Goal: Information Seeking & Learning: Compare options

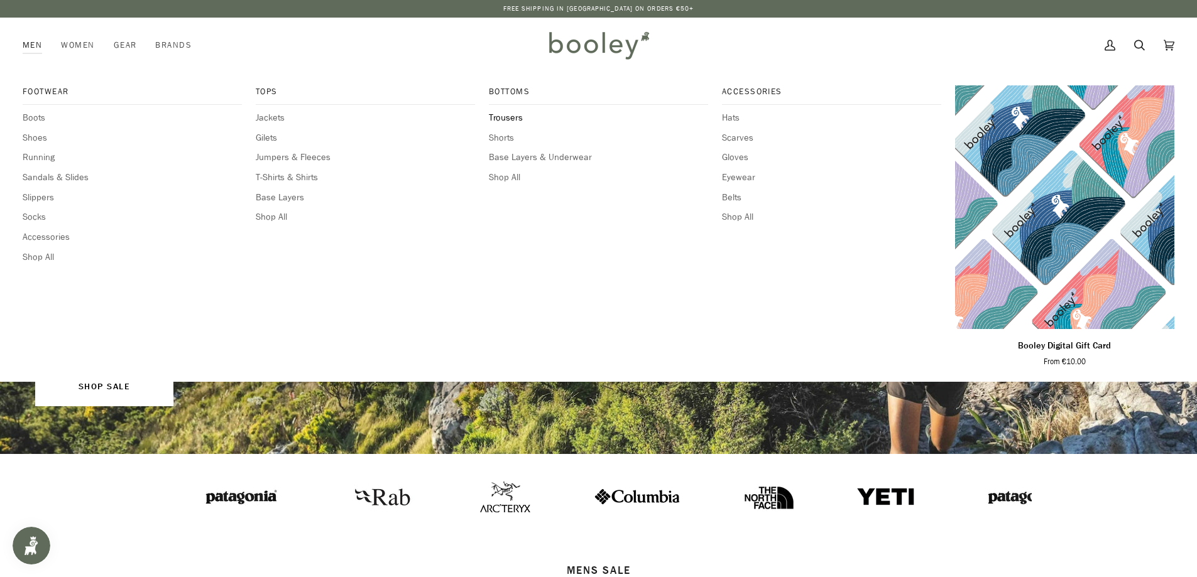
click at [513, 119] on span "Trousers" at bounding box center [598, 118] width 219 height 14
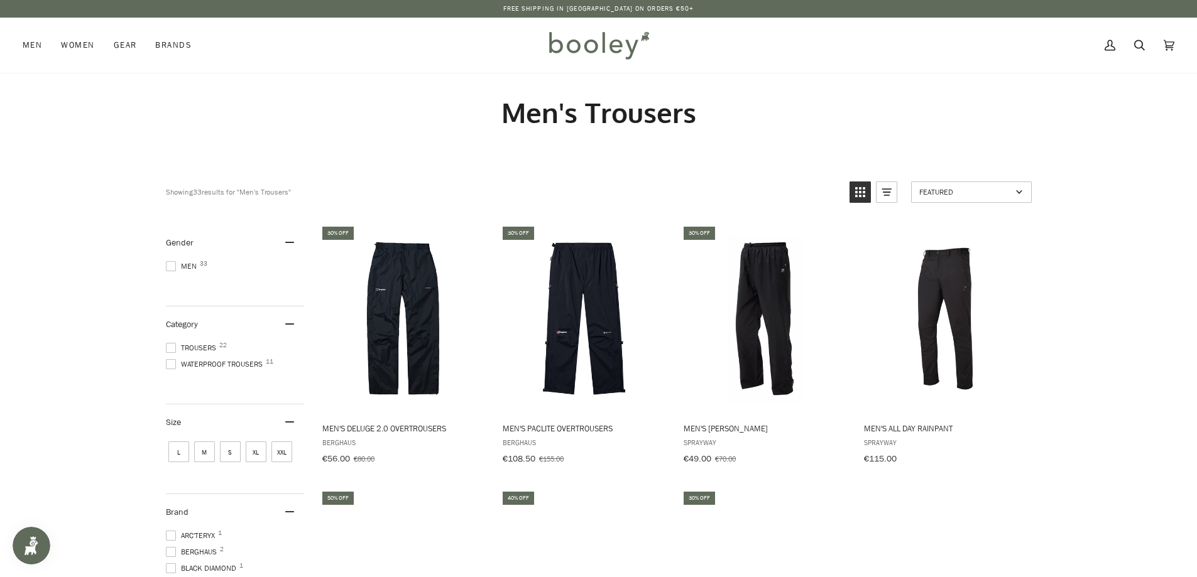
click at [172, 362] on span at bounding box center [171, 364] width 10 height 10
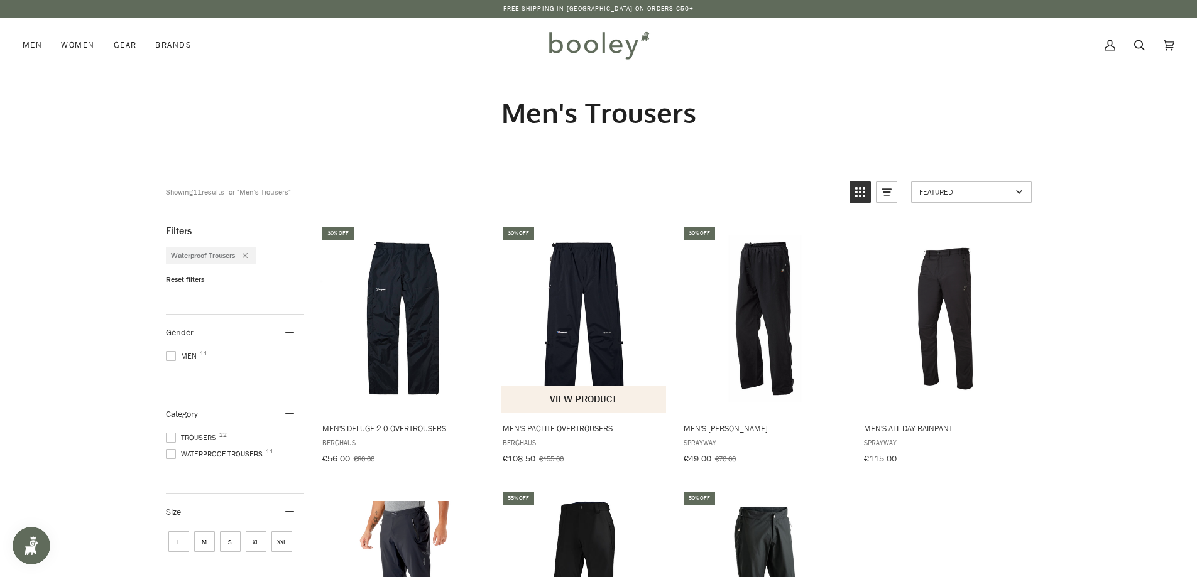
click at [586, 321] on img "Men's Paclite Overtrousers" at bounding box center [584, 319] width 166 height 166
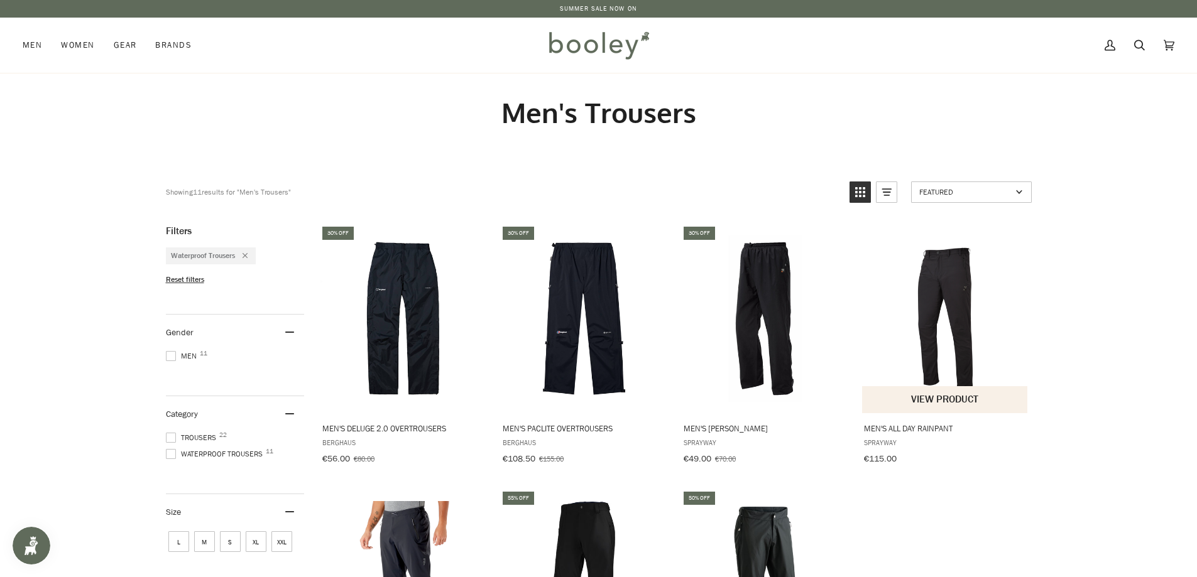
click at [941, 313] on img "Men's All Day Rainpant" at bounding box center [945, 319] width 166 height 166
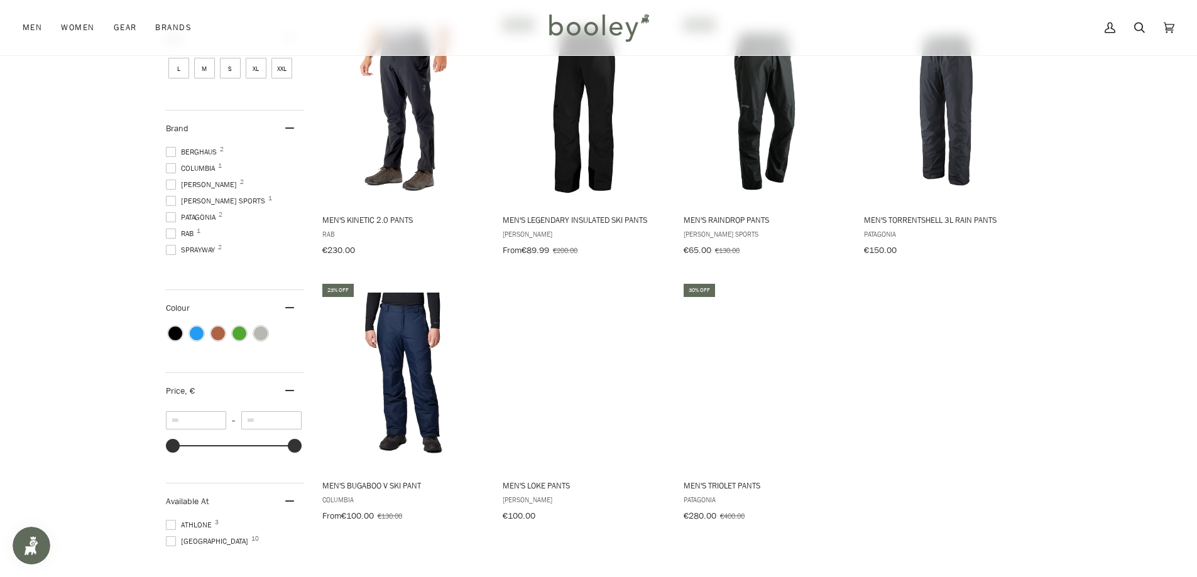
scroll to position [502, 0]
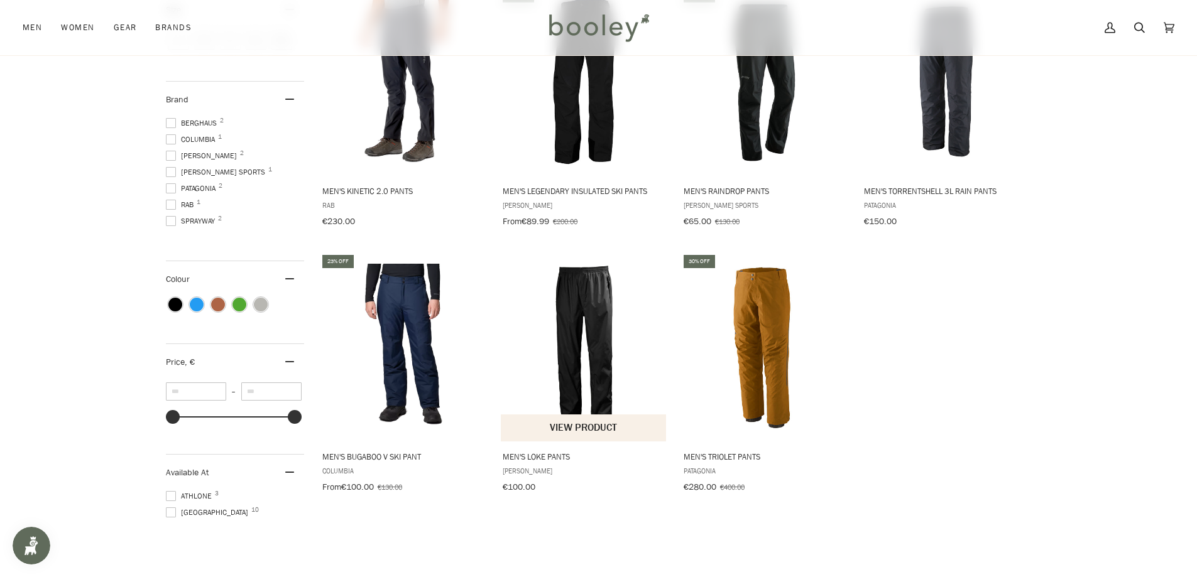
click at [587, 318] on img "Men's Loke Pants" at bounding box center [584, 347] width 166 height 166
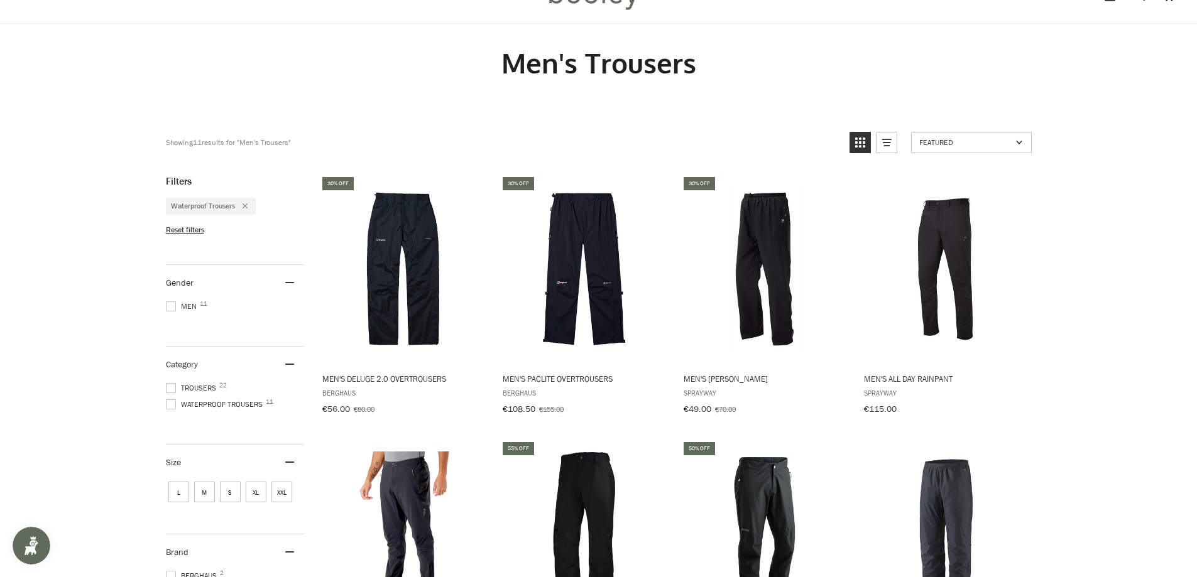
scroll to position [0, 0]
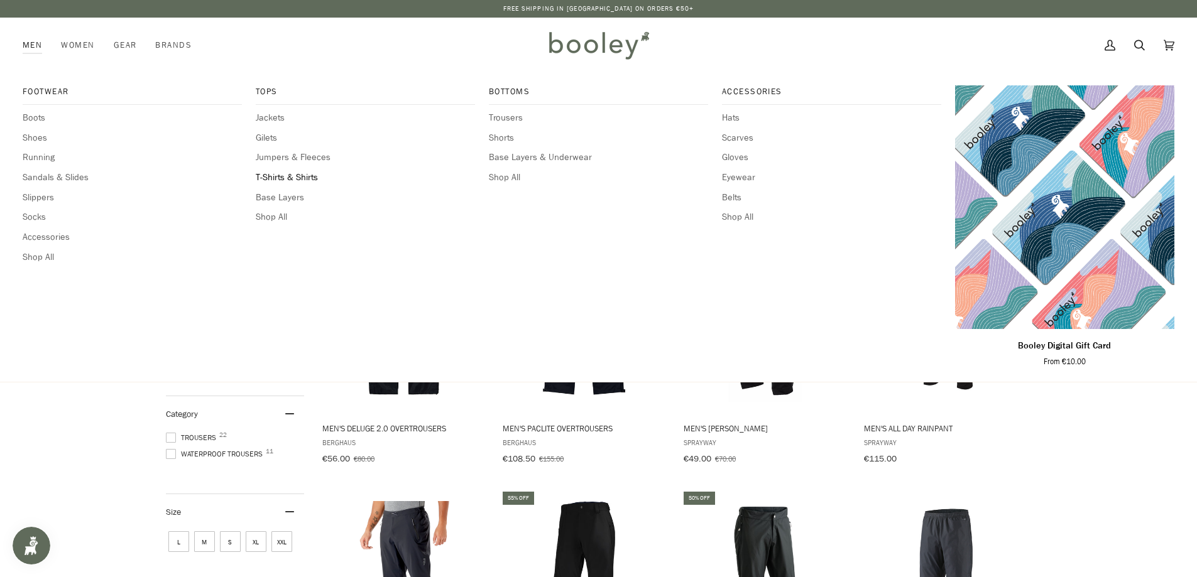
click at [306, 176] on span "T-Shirts & Shirts" at bounding box center [365, 178] width 219 height 14
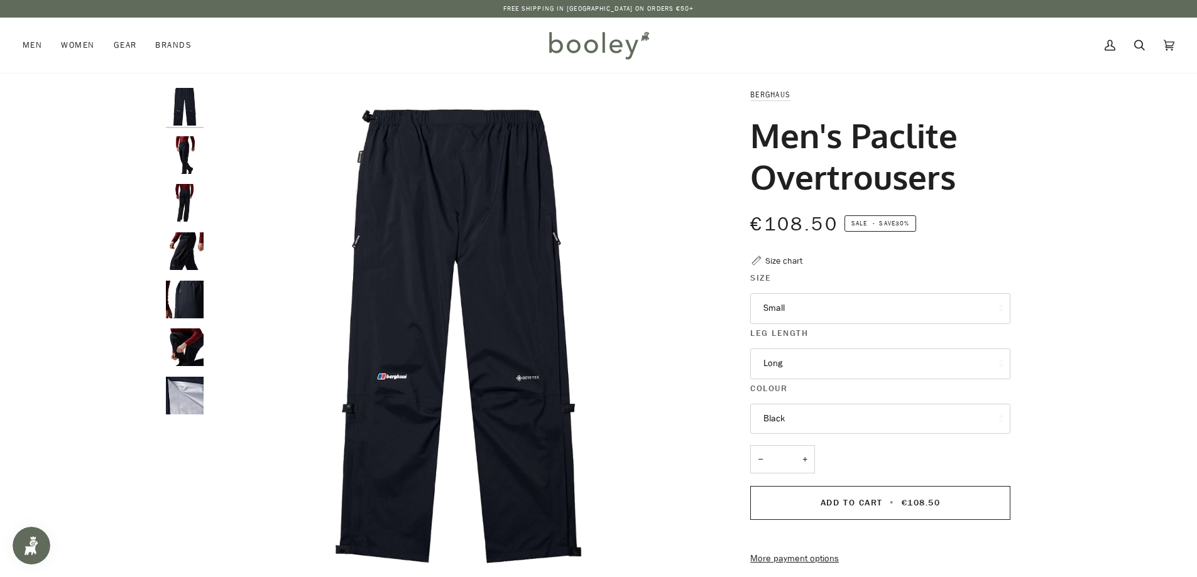
click at [807, 372] on button "Long" at bounding box center [880, 364] width 260 height 31
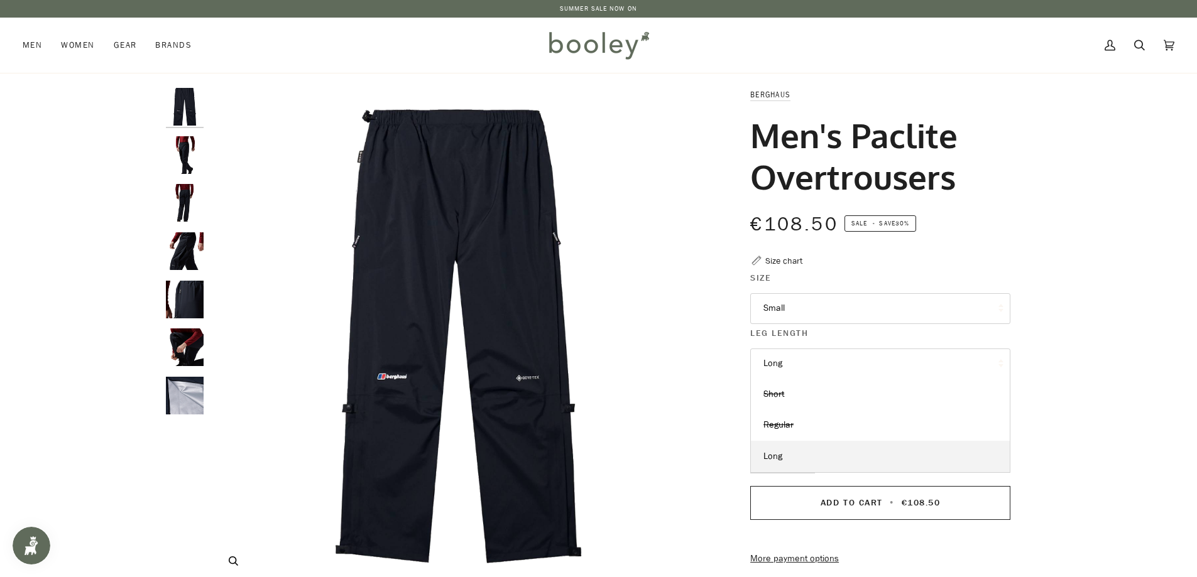
click at [683, 319] on img "Berghaus Men's Paclite Overtrousers - Booley Galway" at bounding box center [458, 336] width 497 height 497
click at [796, 310] on button "Small" at bounding box center [880, 308] width 260 height 31
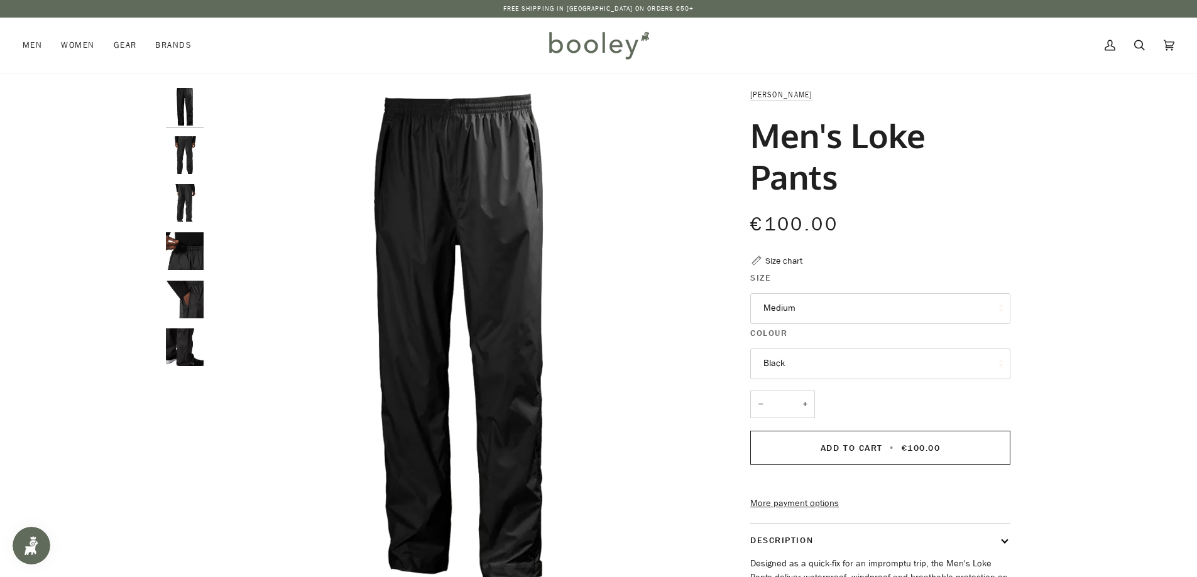
click at [799, 311] on button "Medium" at bounding box center [880, 308] width 260 height 31
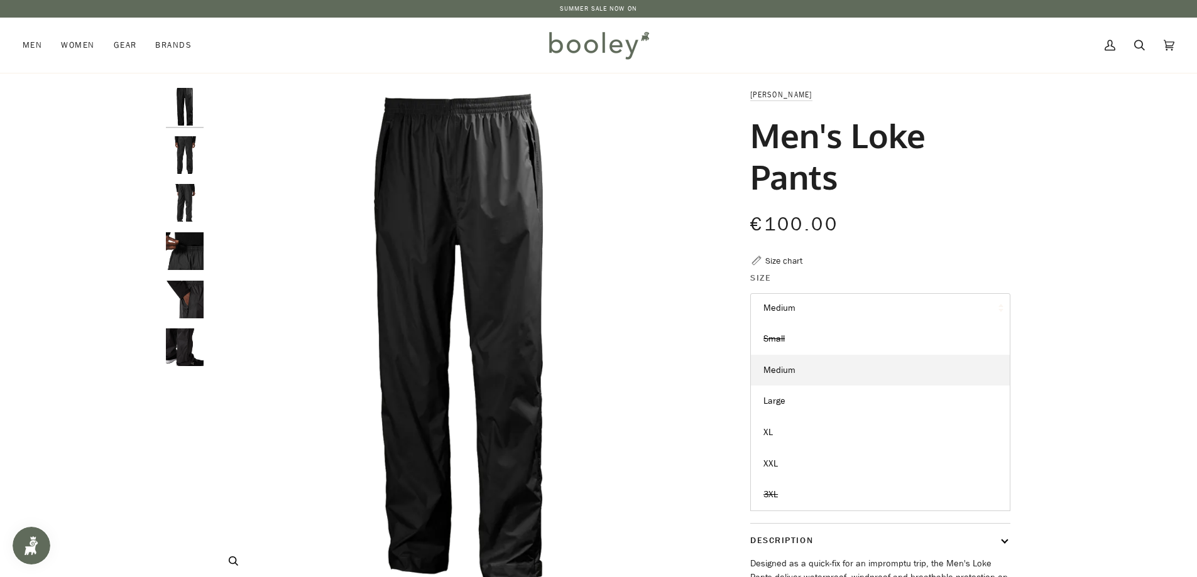
click at [584, 334] on img "Helly Hansen Men's Loke Pants Black - Booley Galway" at bounding box center [458, 336] width 497 height 497
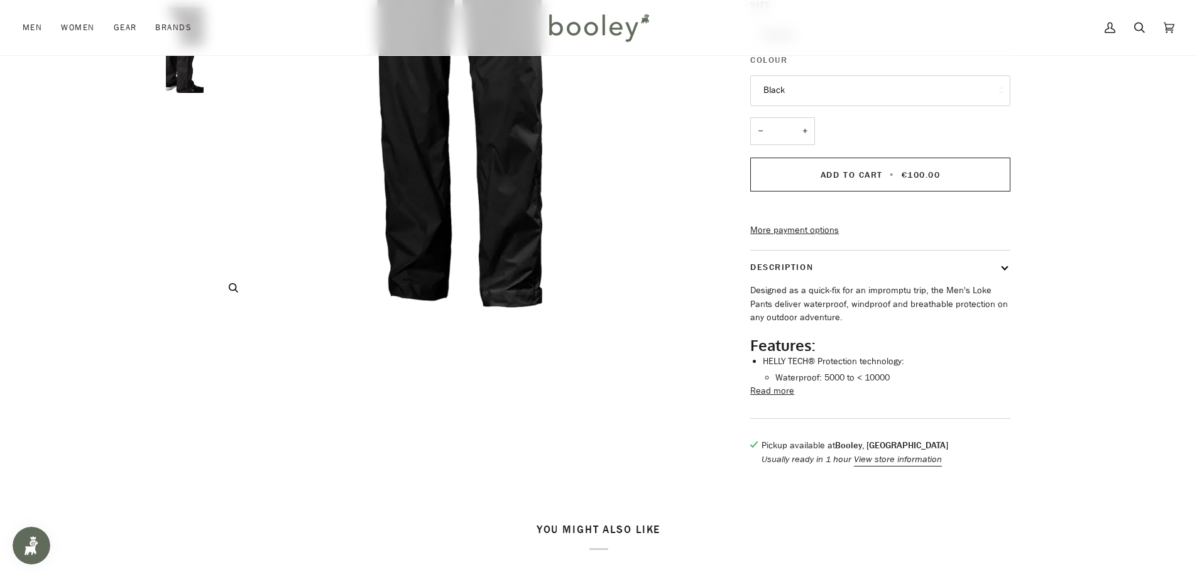
scroll to position [251, 0]
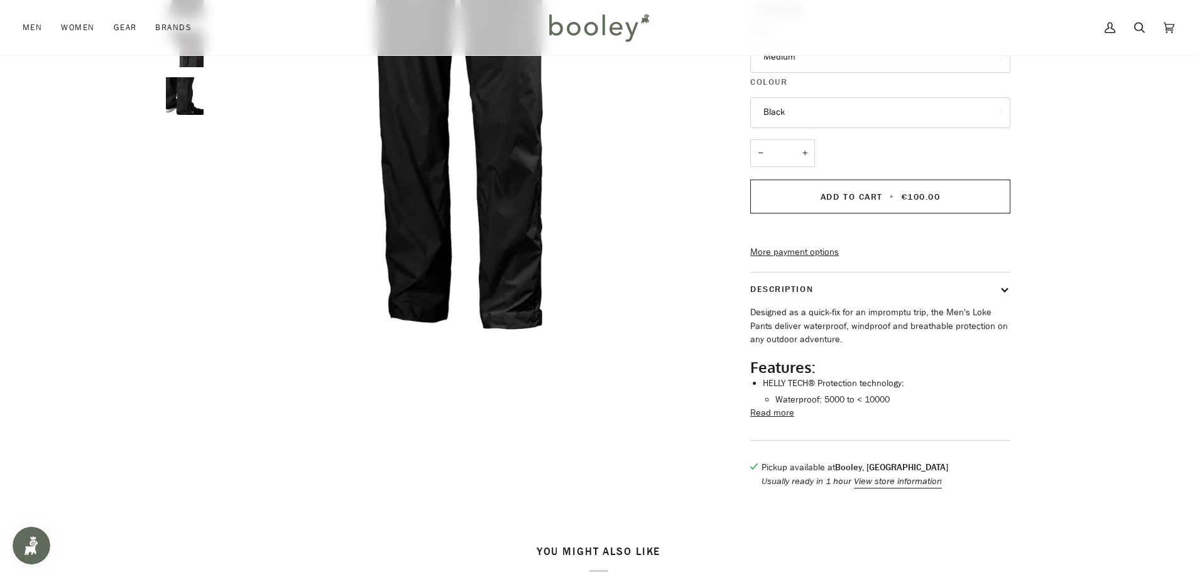
click at [786, 420] on button "Read more" at bounding box center [772, 413] width 44 height 14
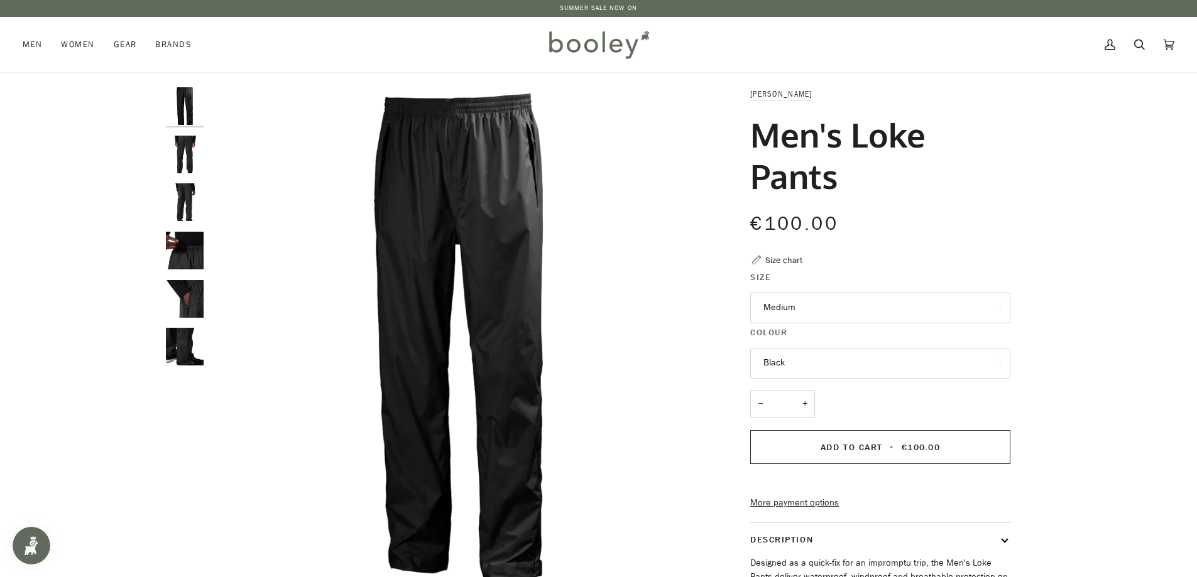
scroll to position [0, 0]
click at [177, 242] on img "Helly Hansen Men's Loke Pants Black - Booley Galway" at bounding box center [185, 251] width 38 height 38
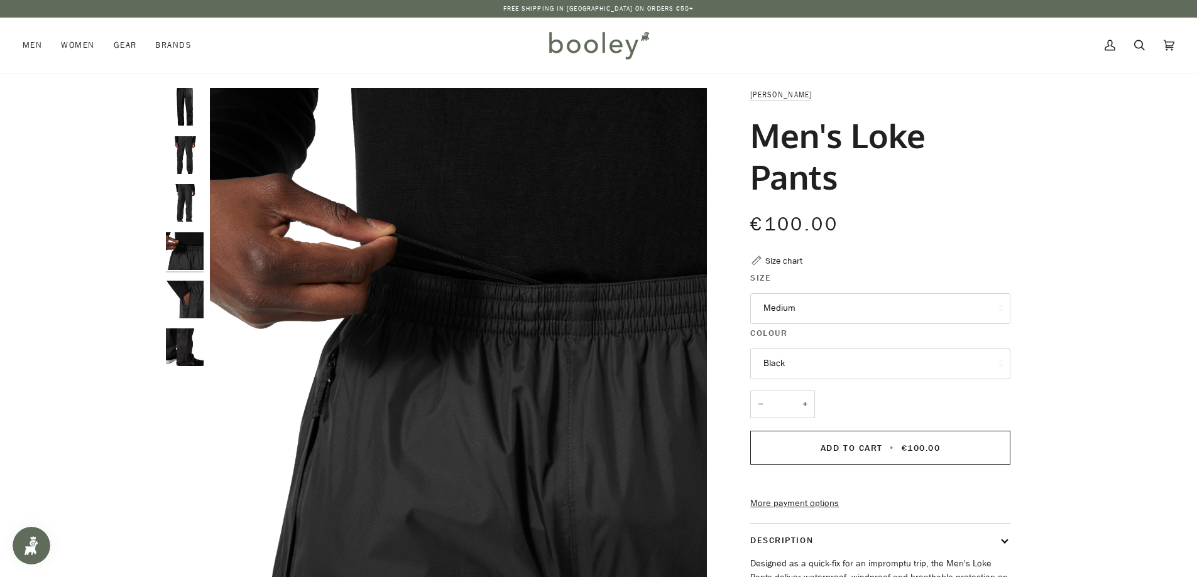
click at [187, 299] on img "Helly Hansen Men's Loke Pants Black - Booley Galway" at bounding box center [185, 300] width 38 height 38
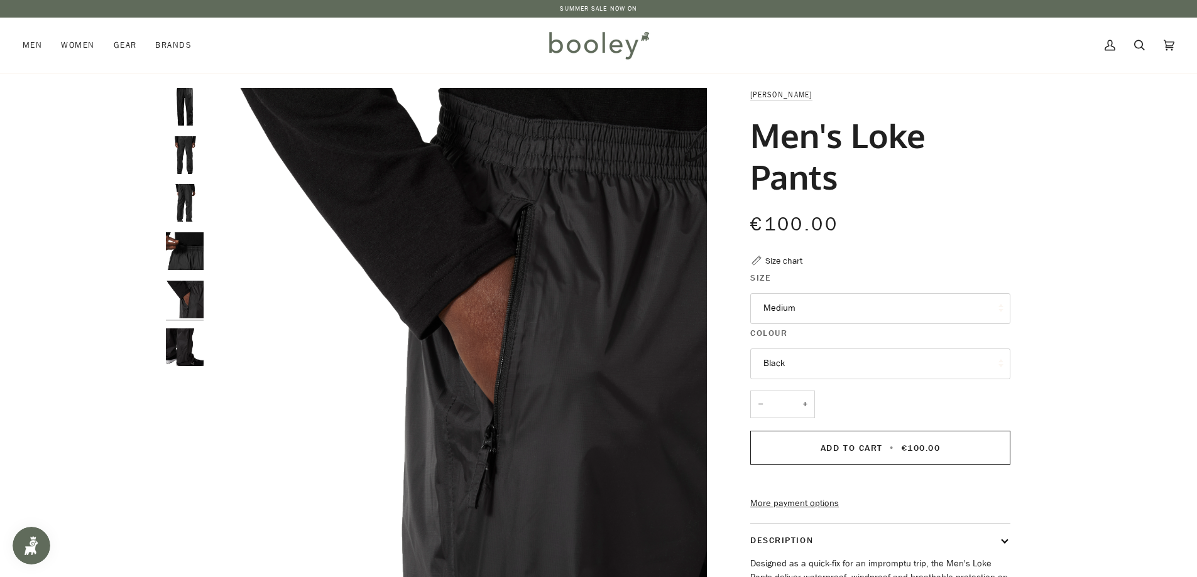
click at [185, 344] on img "Helly Hansen Men's Loke Pants Black - Booley Galway" at bounding box center [185, 348] width 38 height 38
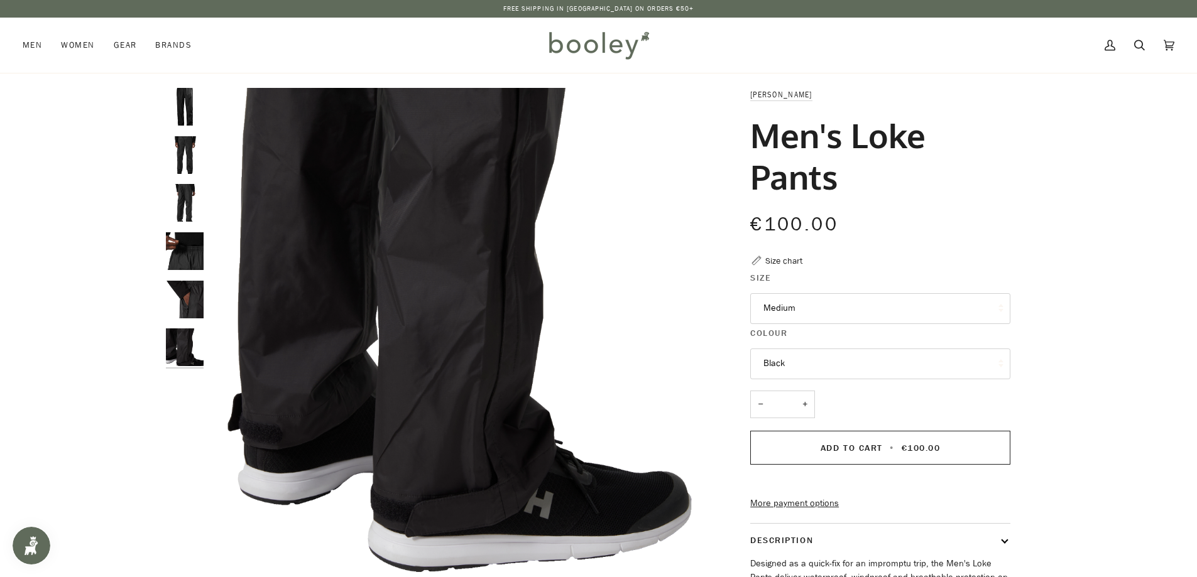
click at [187, 198] on img "Helly Hansen Men's Loke Pants Black - Booley Galway" at bounding box center [185, 203] width 38 height 38
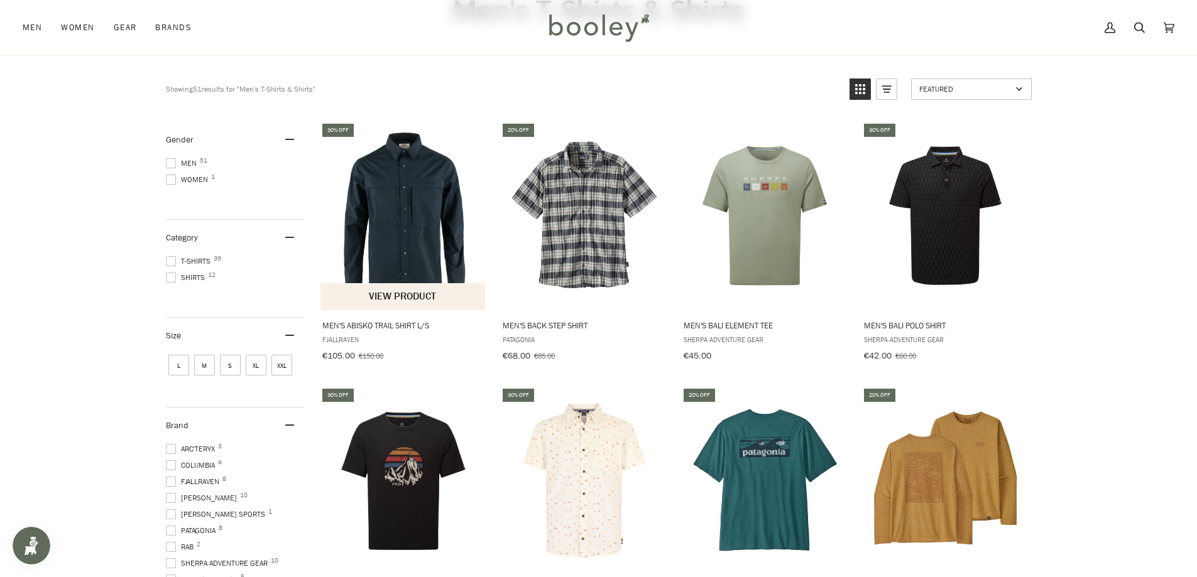
scroll to position [126, 0]
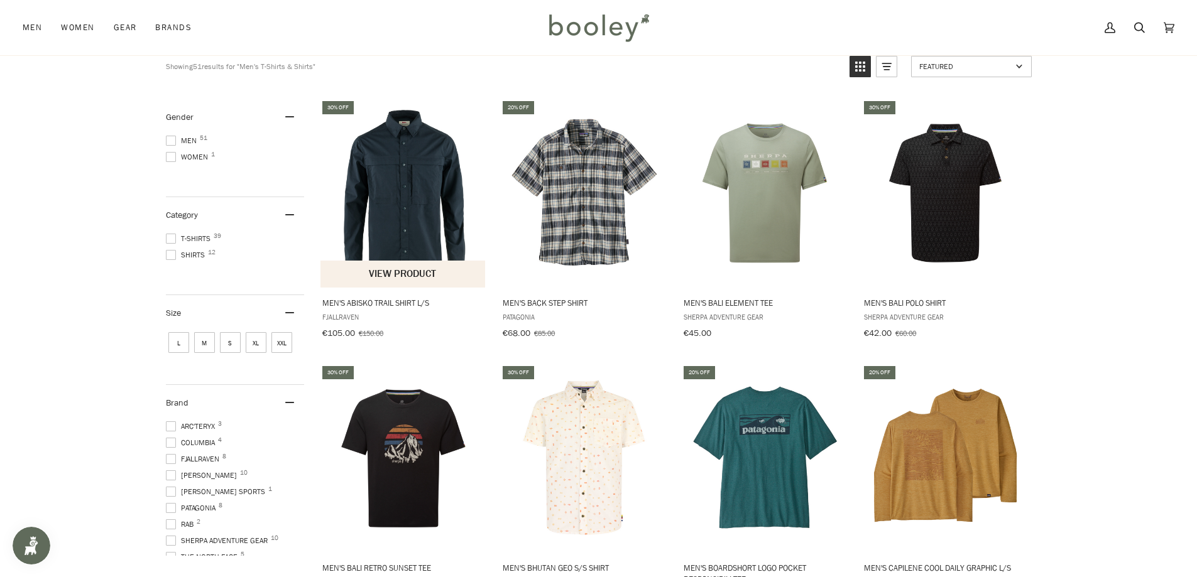
click at [395, 219] on img "Men's Abisko Trail Shirt L/S" at bounding box center [403, 193] width 166 height 166
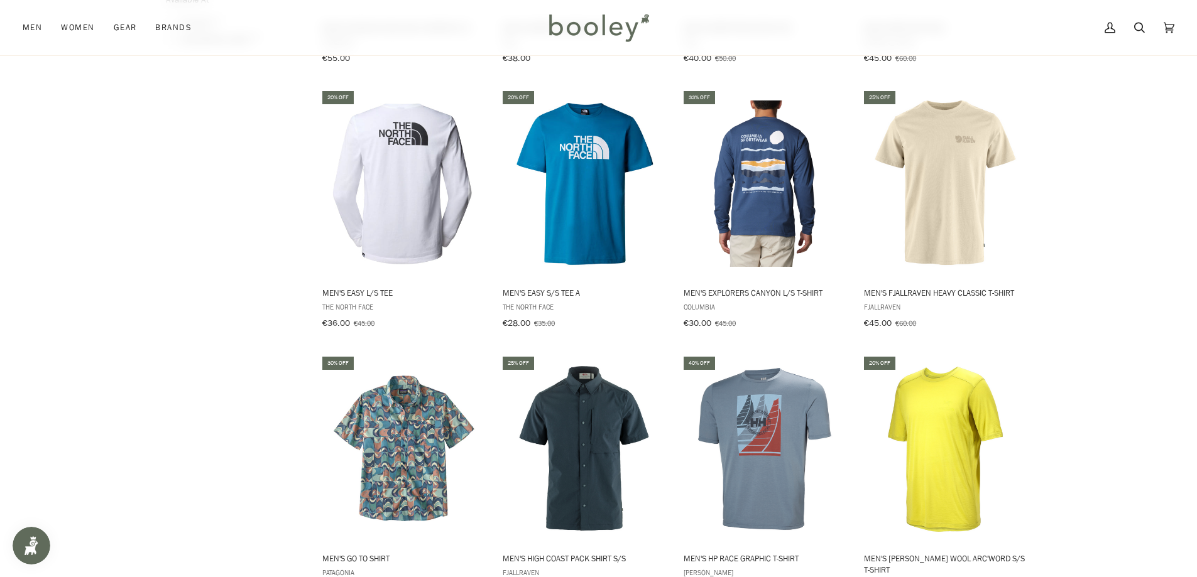
scroll to position [1131, 0]
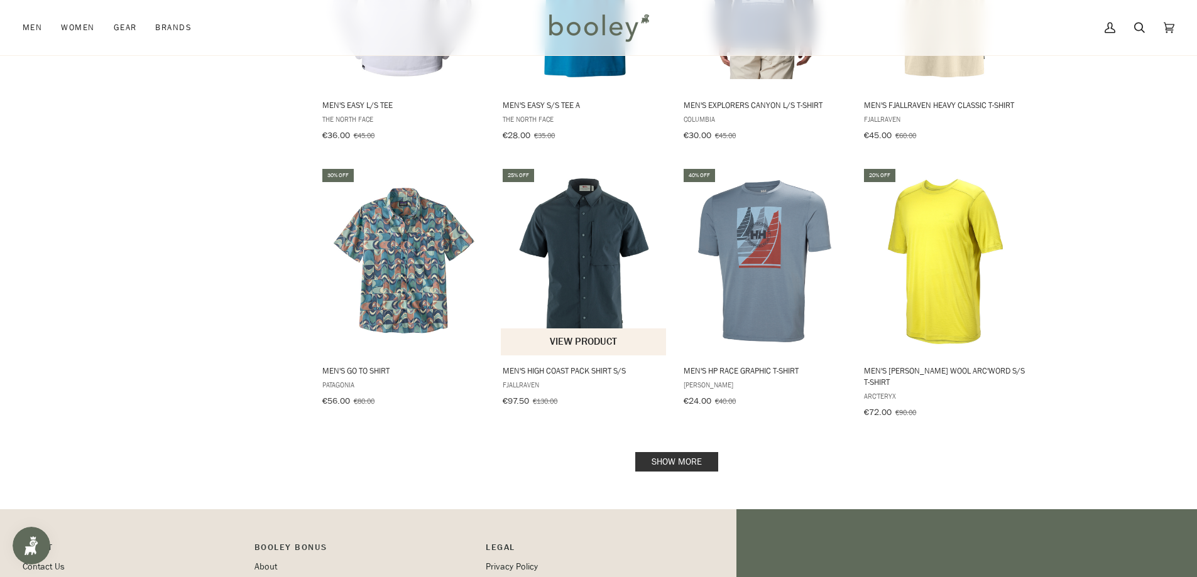
click at [580, 261] on img "Men's High Coast Pack Shirt S/S" at bounding box center [584, 261] width 166 height 166
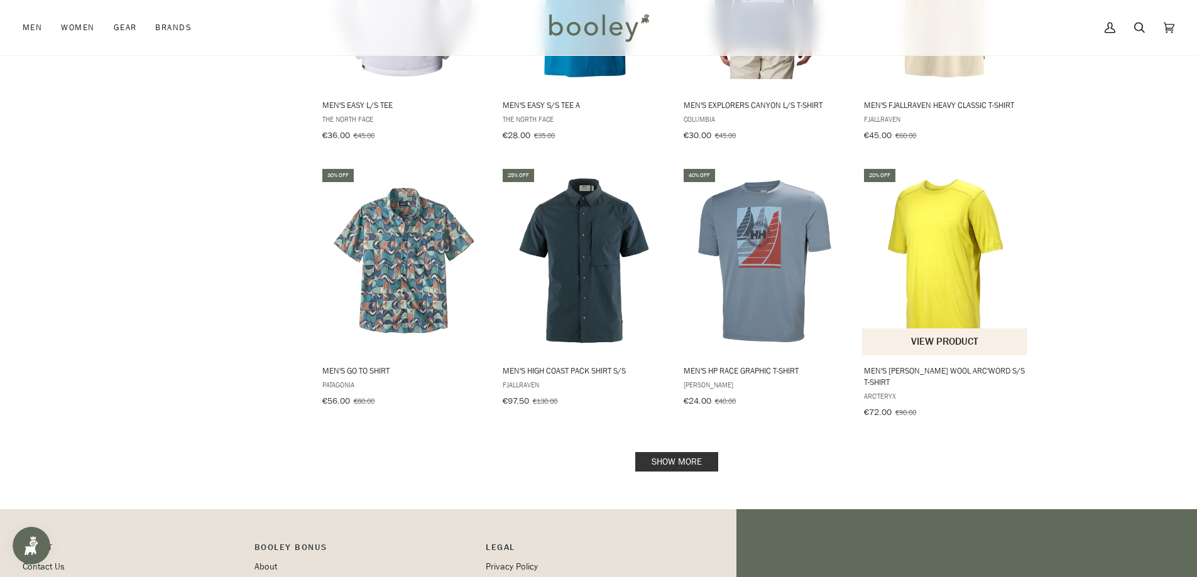
click at [943, 263] on img "Men's Ionia Merino Wool Arc'Word S/S T-Shirt" at bounding box center [945, 261] width 166 height 166
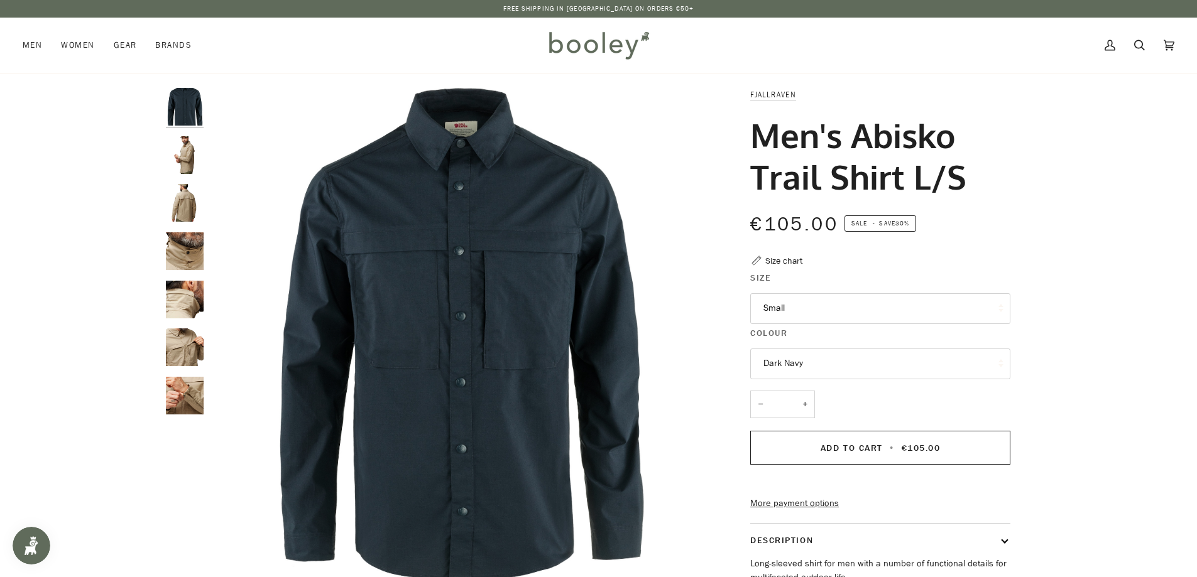
click at [800, 312] on button "Small" at bounding box center [880, 308] width 260 height 31
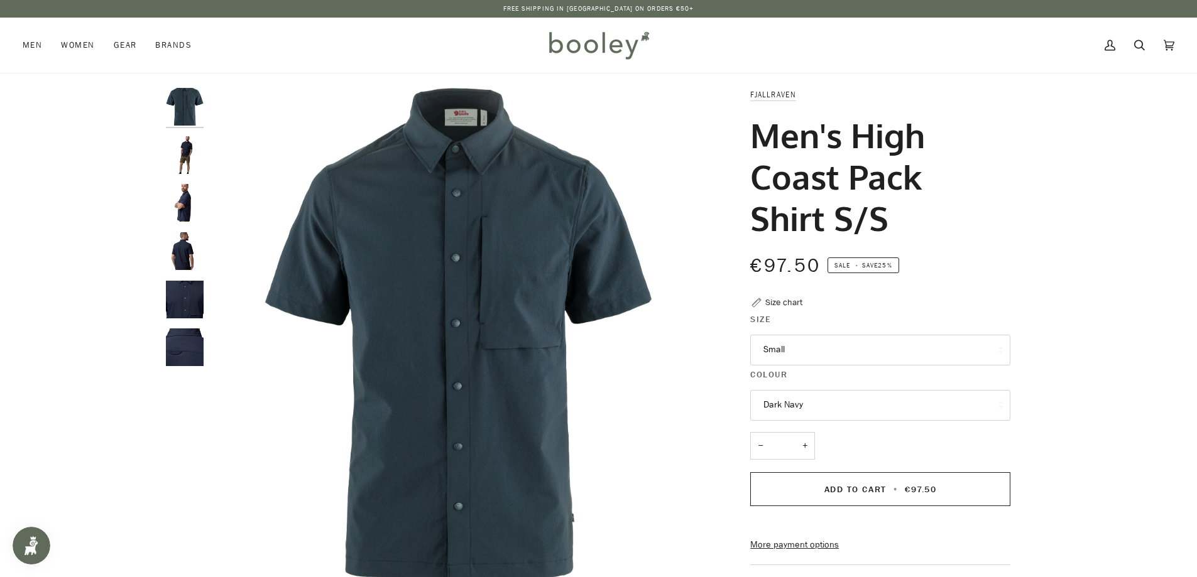
click at [813, 356] on button "Small" at bounding box center [880, 350] width 260 height 31
click at [783, 300] on div "Size chart" at bounding box center [783, 302] width 37 height 13
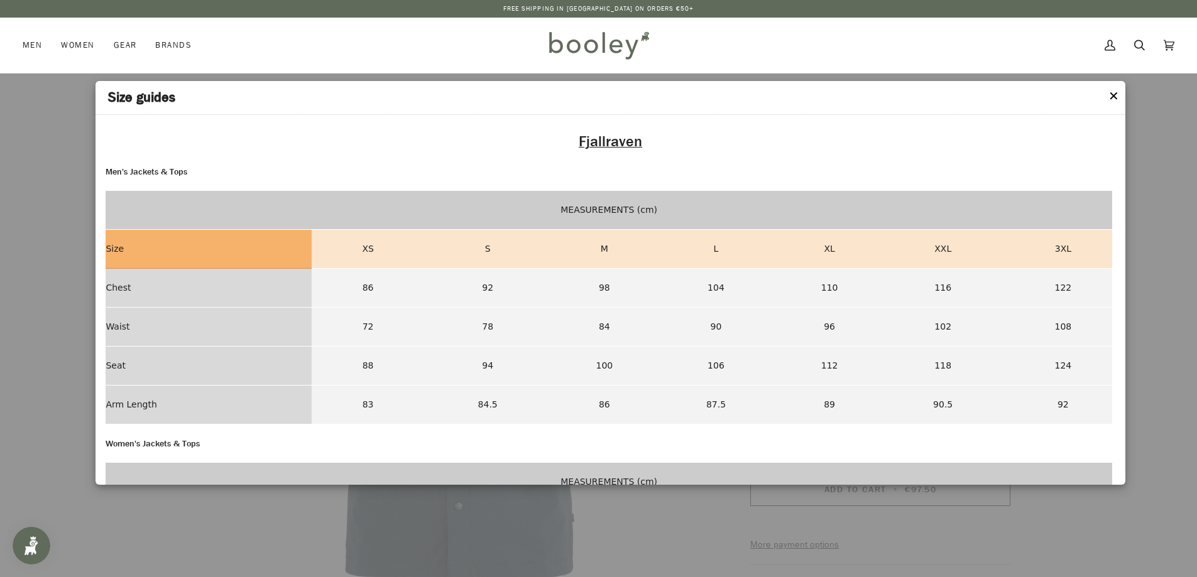
click at [1112, 95] on button "✕" at bounding box center [1113, 96] width 11 height 19
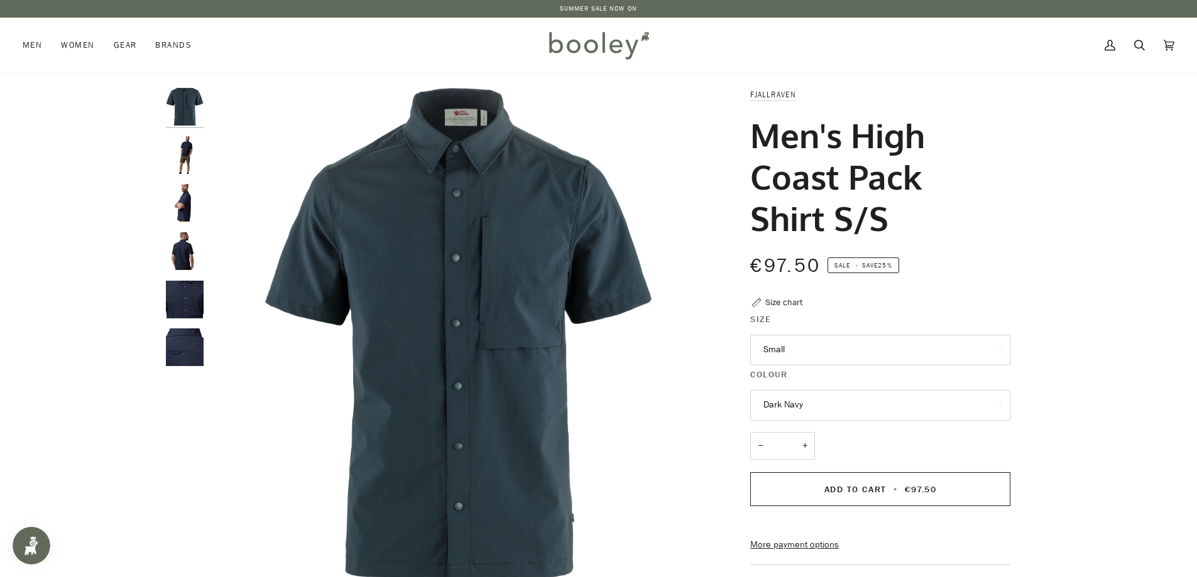
click at [178, 249] on img "Fjallraven Men's High Coast Pack Shirt S/S Dark Navy - Booley Galway" at bounding box center [185, 251] width 38 height 38
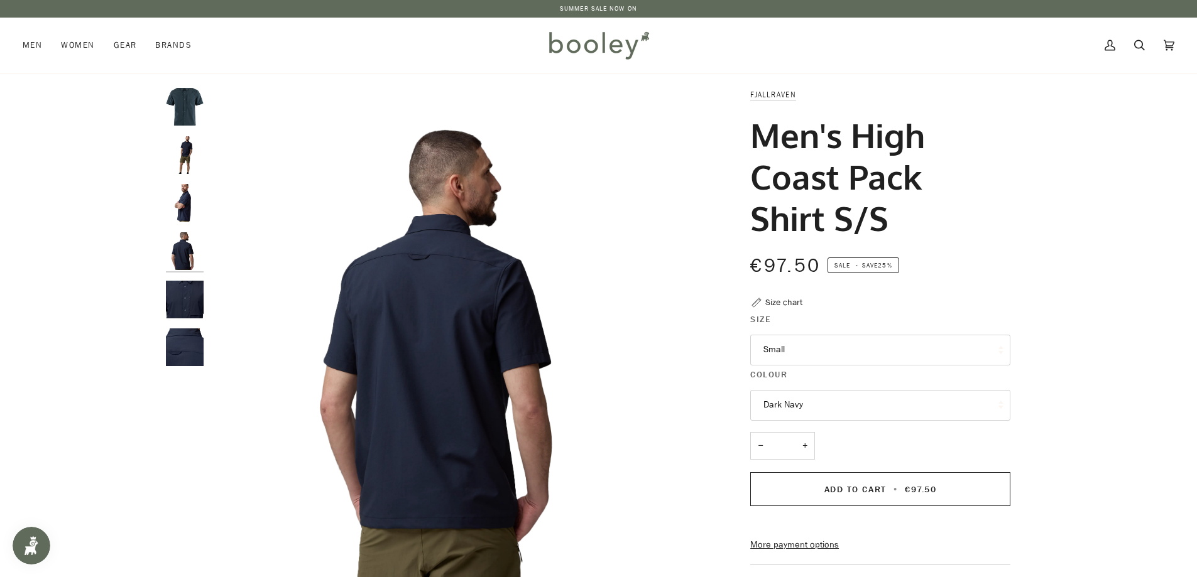
click at [186, 200] on img "Fjallraven Men's High Coast Pack Shirt S/S Dark Navy - Booley Galway" at bounding box center [185, 203] width 38 height 38
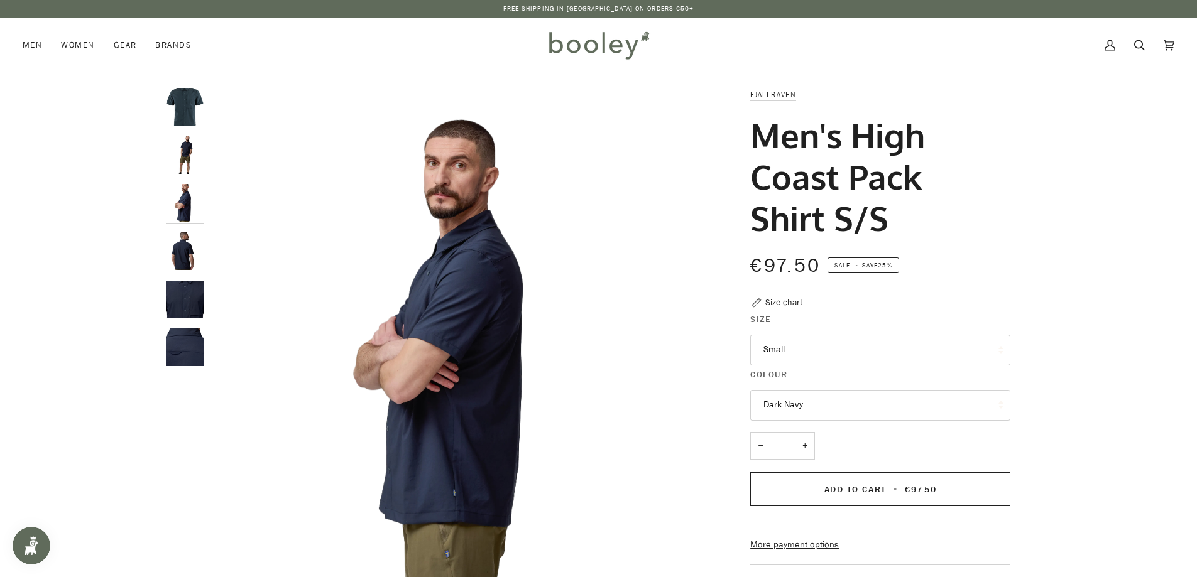
click at [190, 155] on img "Fjallraven Men's High Coast Pack Shirt S/S Dark Navy - Booley Galway" at bounding box center [185, 155] width 38 height 38
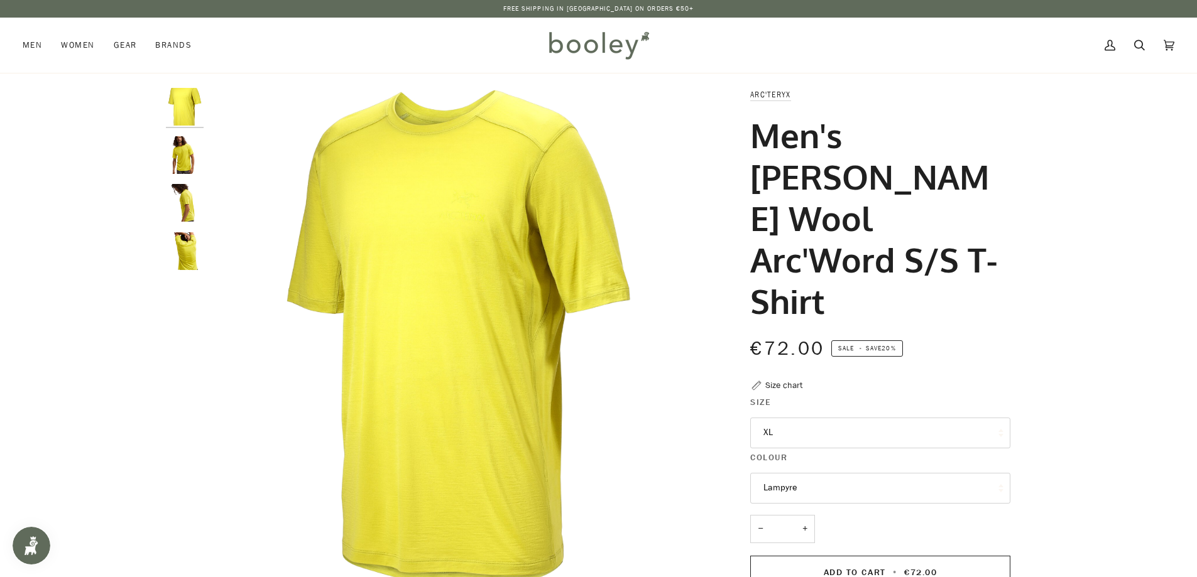
click at [823, 418] on button "XL" at bounding box center [880, 433] width 260 height 31
click at [181, 247] on img "Arc'teryx Men's Ionia Merino Wool Arc'Word S/S T-Shirt Lampyre - Booley Galway" at bounding box center [185, 251] width 38 height 38
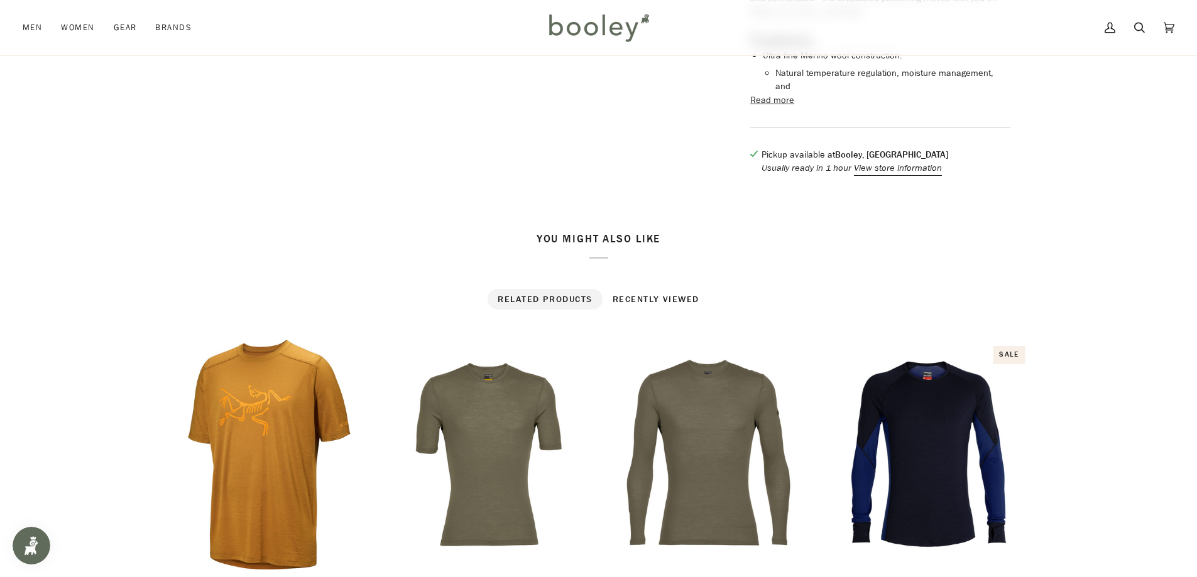
scroll to position [817, 0]
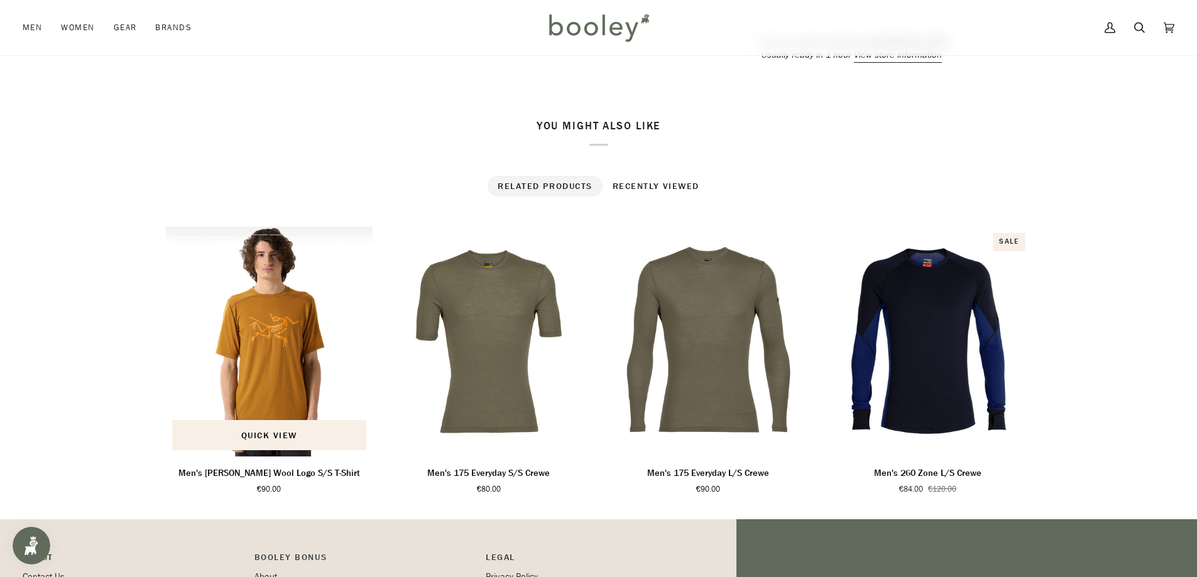
click at [277, 345] on img "Men's Ionia Merino Wool Logo S/S T-Shirt" at bounding box center [269, 342] width 207 height 230
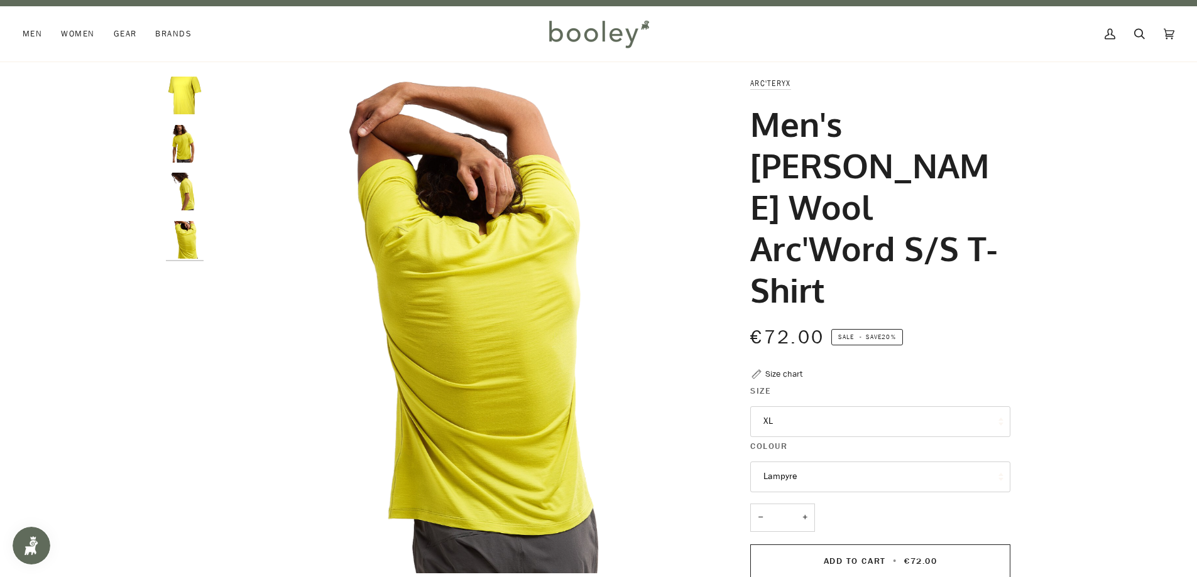
scroll to position [0, 0]
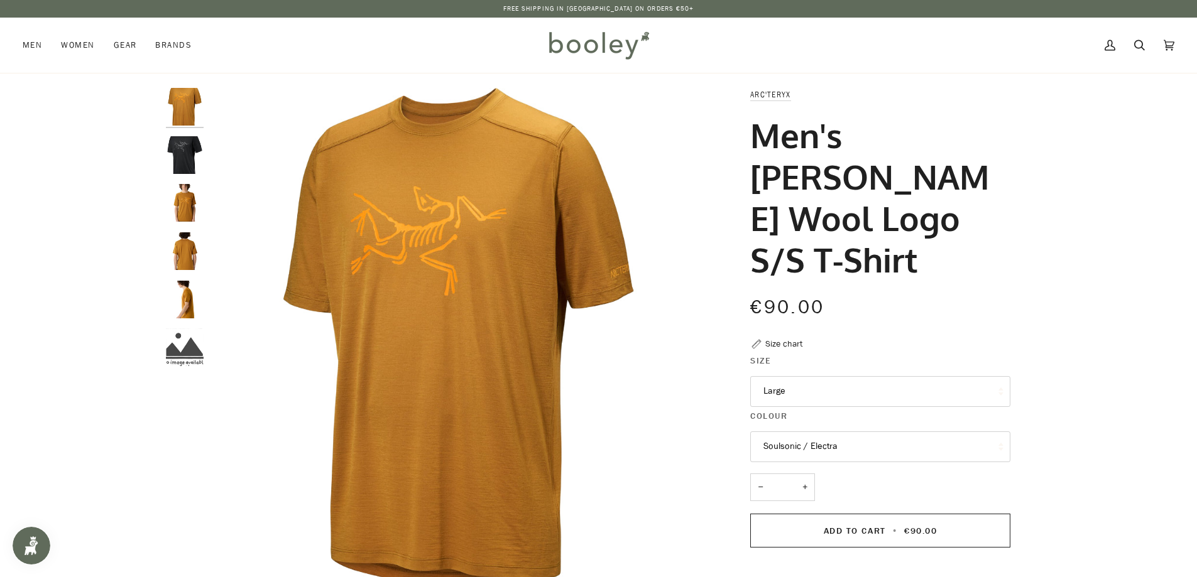
click at [185, 296] on img "Arc'teryx Men's Ionia Merino Wool Logo S/S T-Shirt - Booley Galway" at bounding box center [185, 300] width 38 height 38
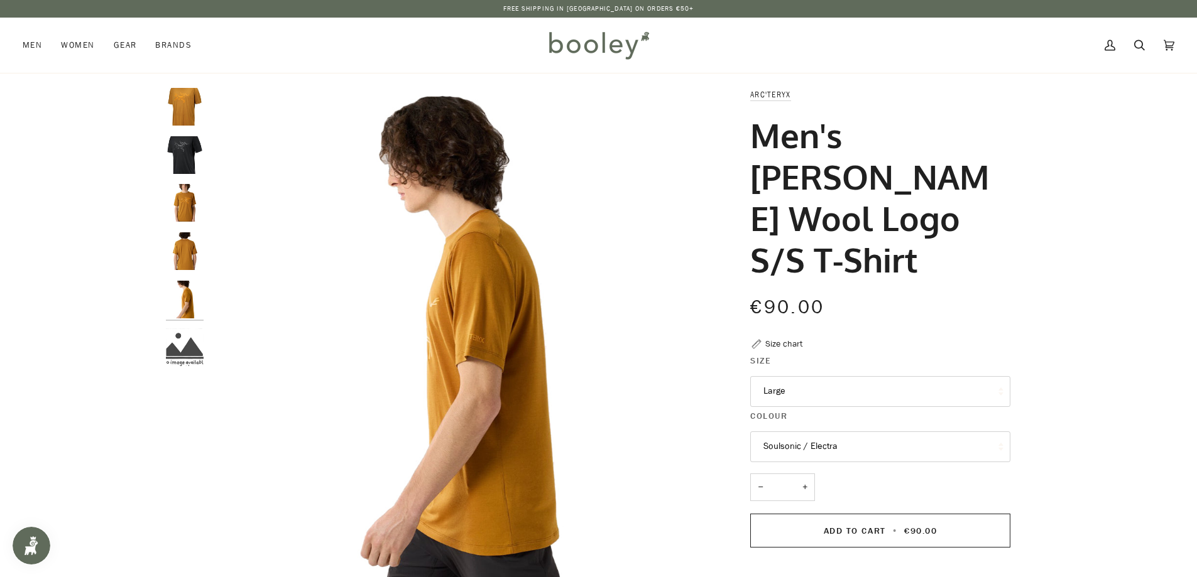
click at [183, 254] on img "Arc'teryx Men's Ionia Merino Wool Logo S/S T-Shirt - Booley Galway" at bounding box center [185, 251] width 38 height 38
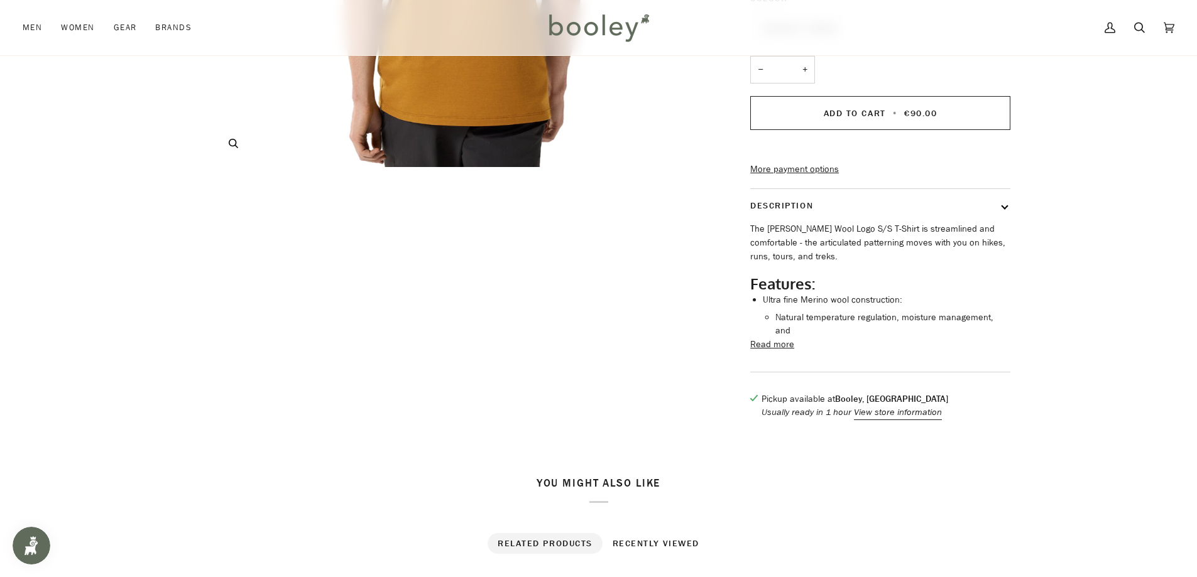
scroll to position [440, 0]
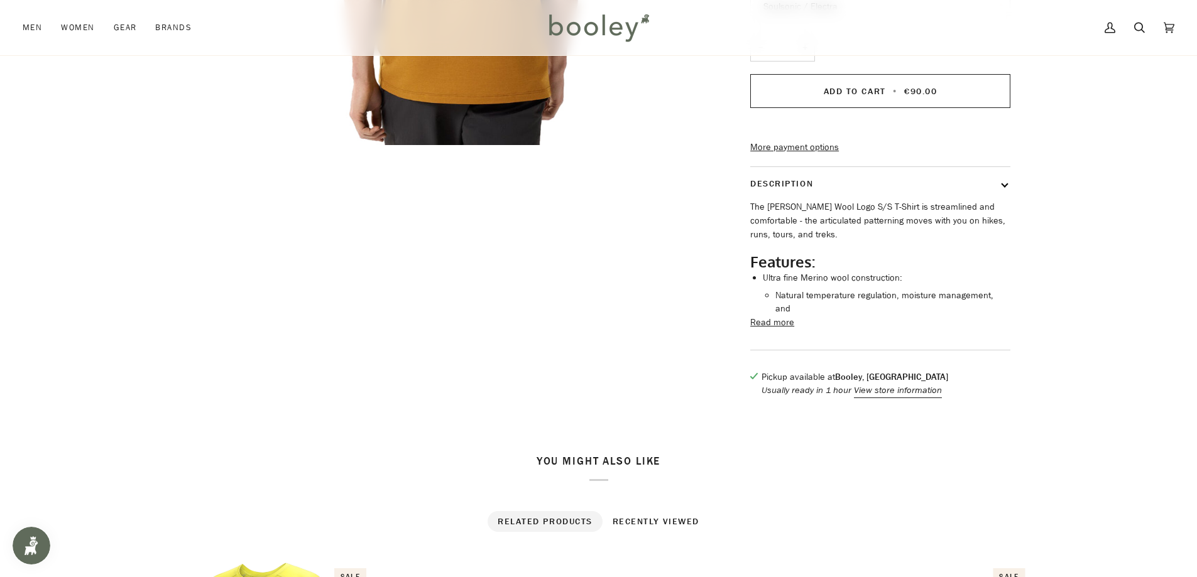
click at [776, 330] on button "Read more" at bounding box center [772, 323] width 44 height 14
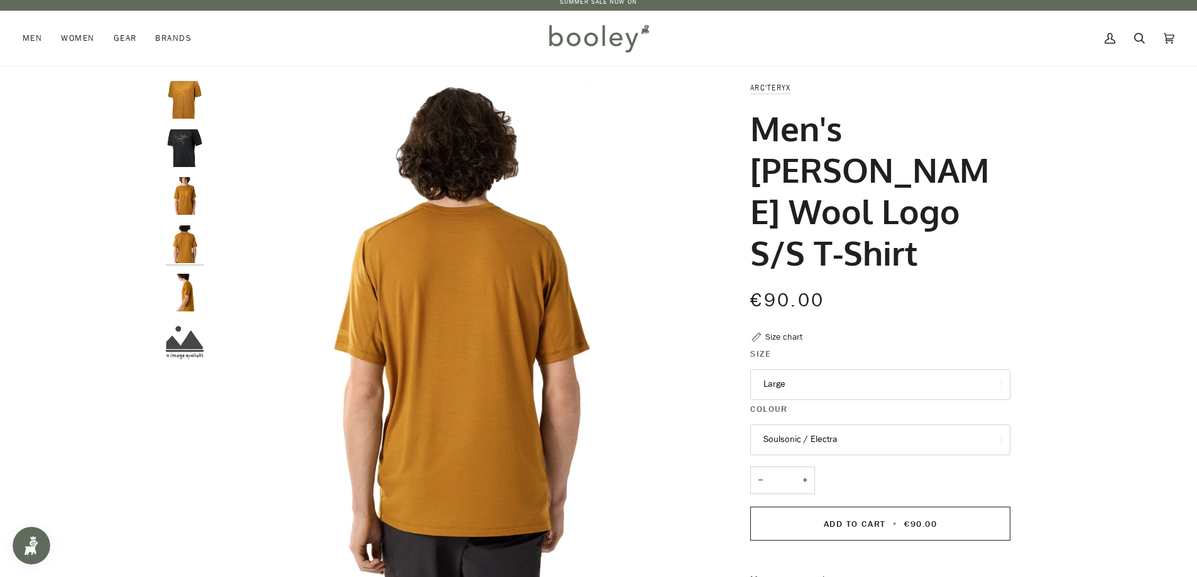
scroll to position [0, 0]
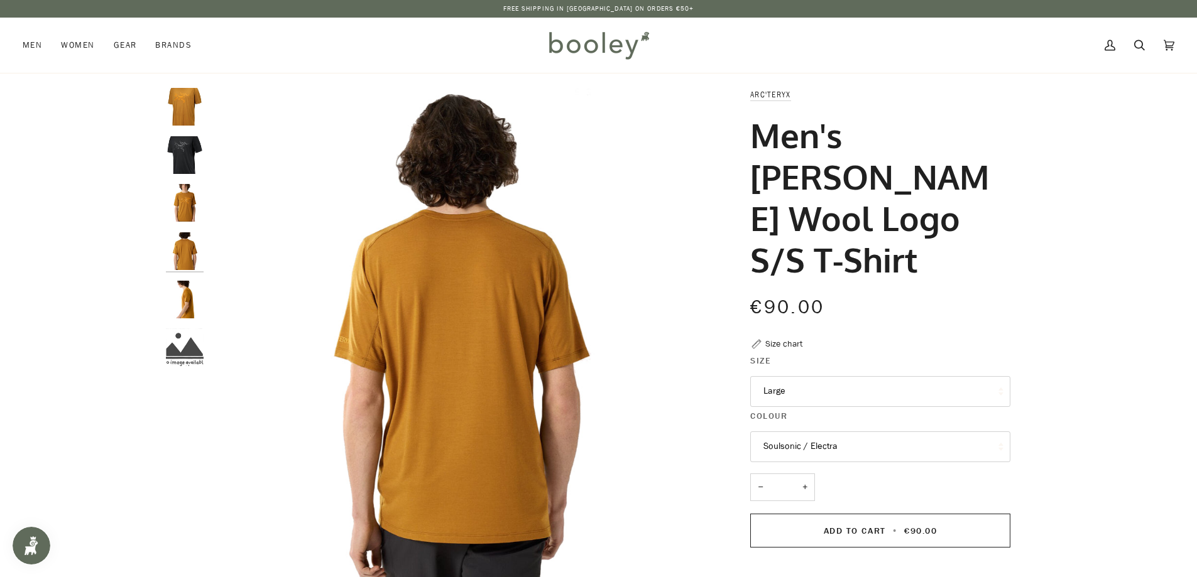
click at [183, 206] on img "Arc'teryx Men's Ionia Merino Wool Logo S/S T-Shirt - Booley Galway" at bounding box center [185, 203] width 38 height 38
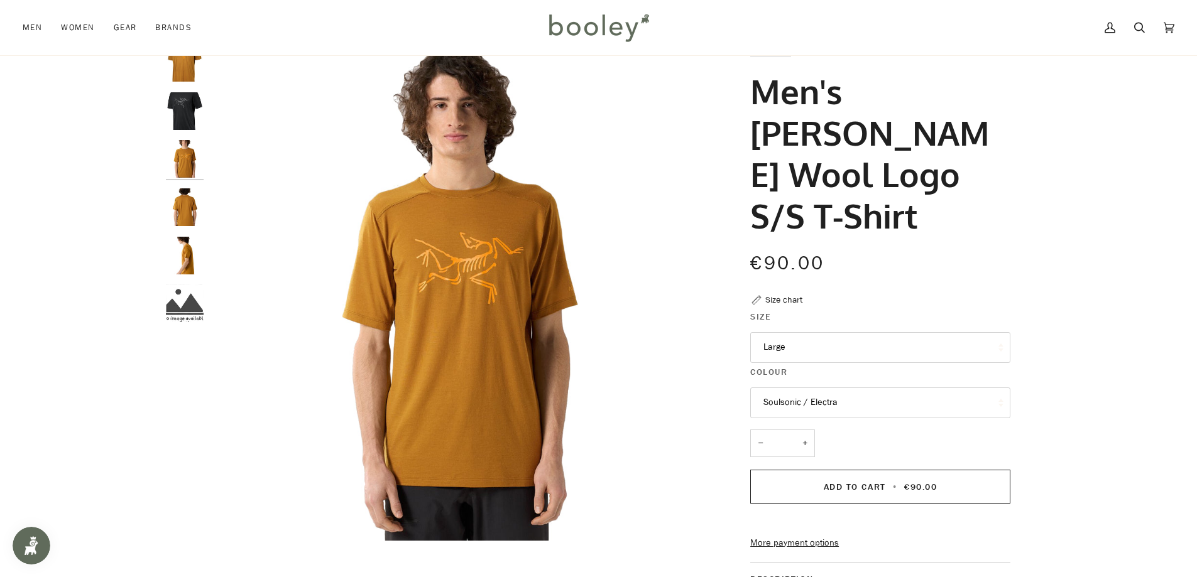
scroll to position [63, 0]
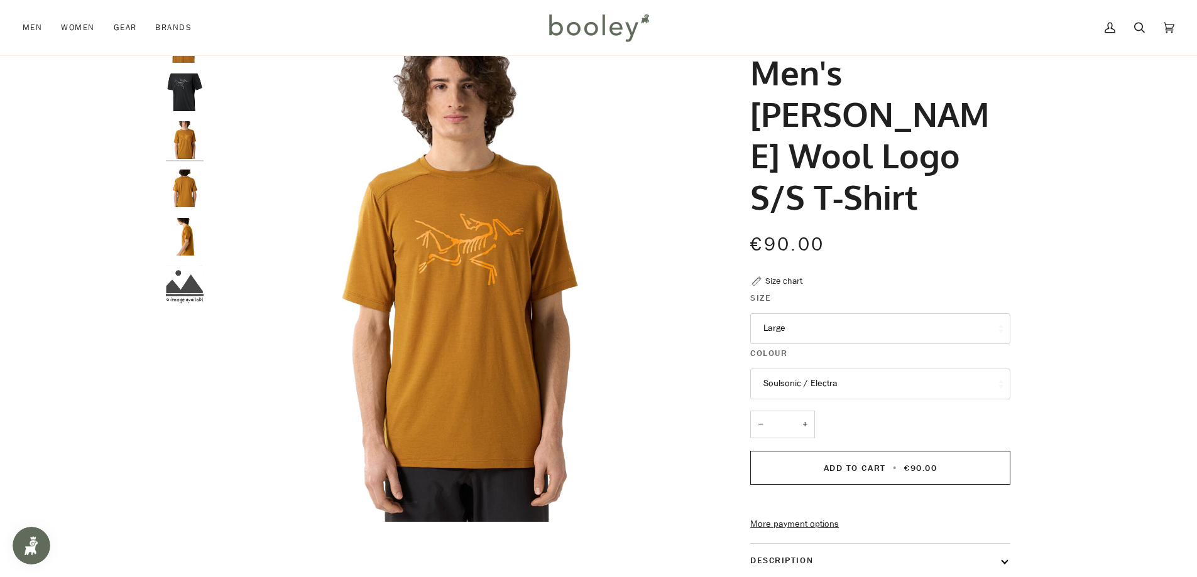
click at [923, 385] on button "Soulsonic / Electra" at bounding box center [880, 384] width 260 height 31
